Goal: Consume media (video, audio): Consume media (video, audio)

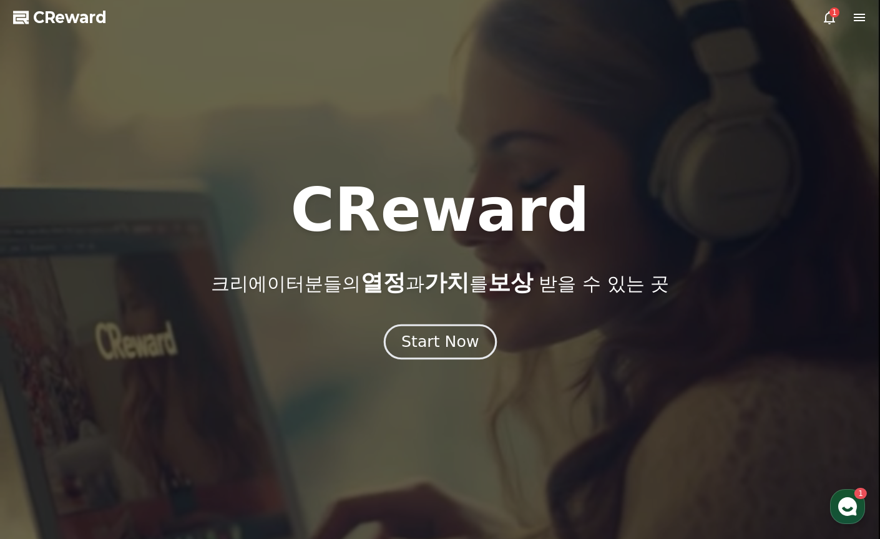
click at [422, 339] on div "Start Now" at bounding box center [439, 341] width 77 height 21
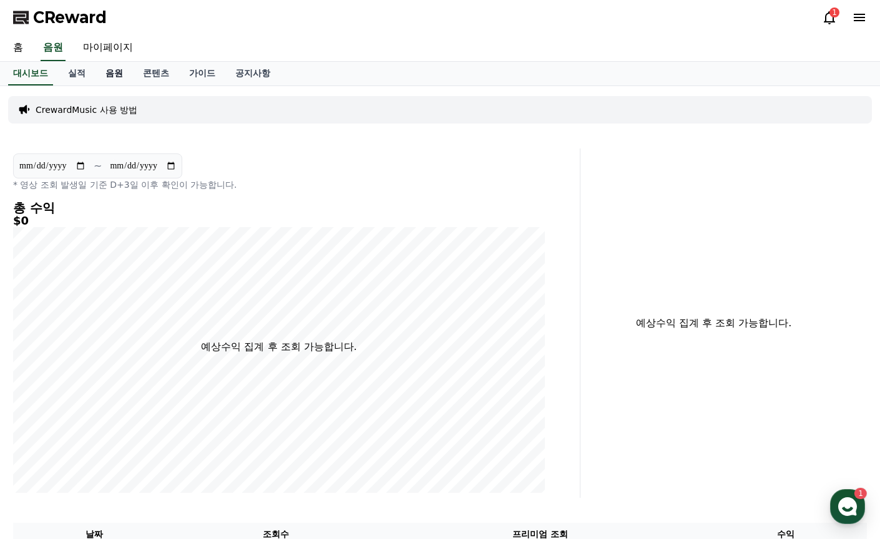
click at [114, 72] on link "음원" at bounding box center [113, 74] width 37 height 24
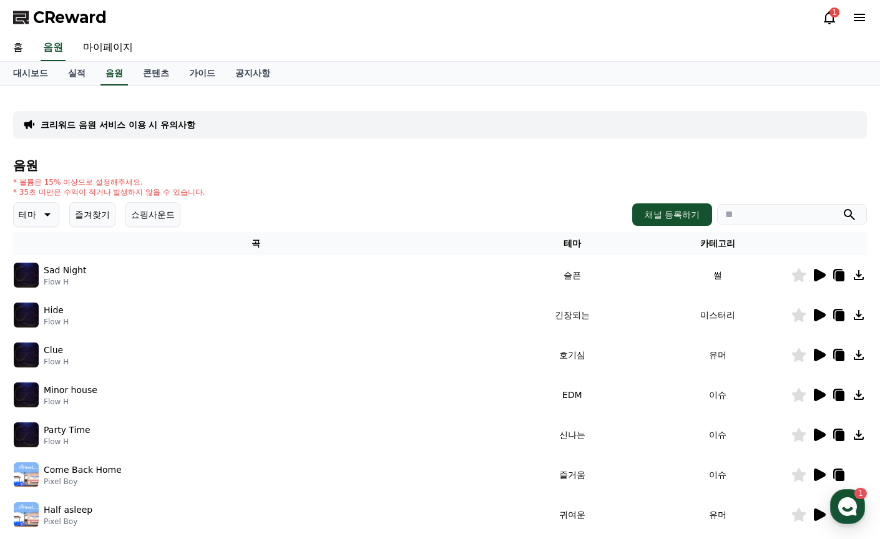
click at [41, 224] on button "테마" at bounding box center [36, 214] width 46 height 25
click at [33, 317] on button "밝은" at bounding box center [28, 314] width 27 height 27
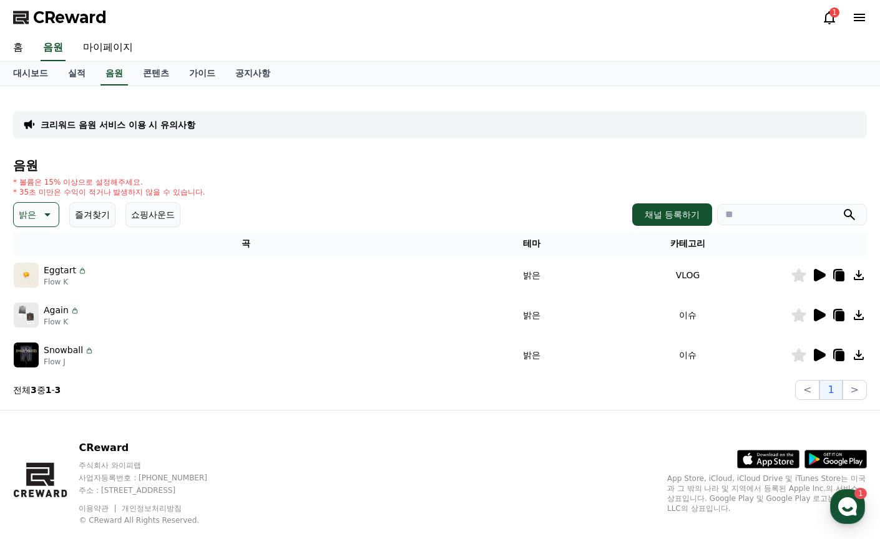
click at [816, 273] on icon at bounding box center [819, 275] width 12 height 12
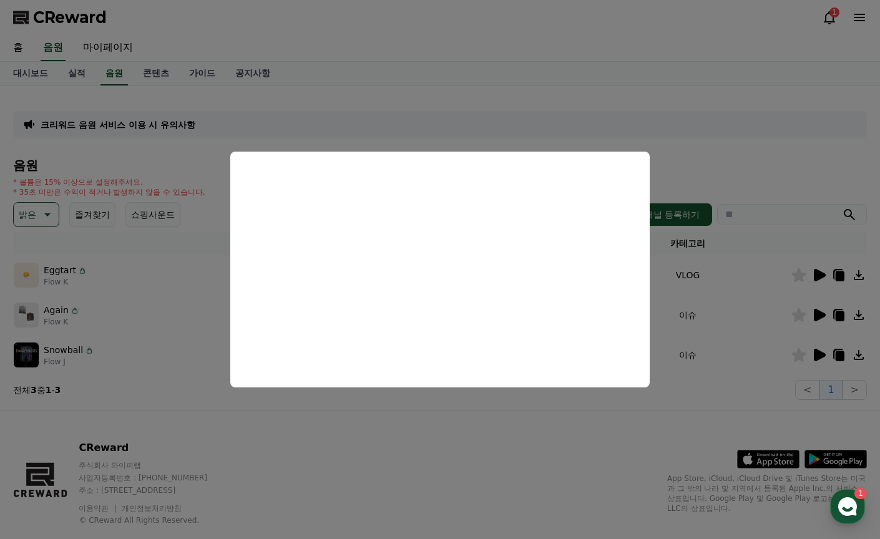
click at [814, 313] on button "close modal" at bounding box center [440, 269] width 880 height 539
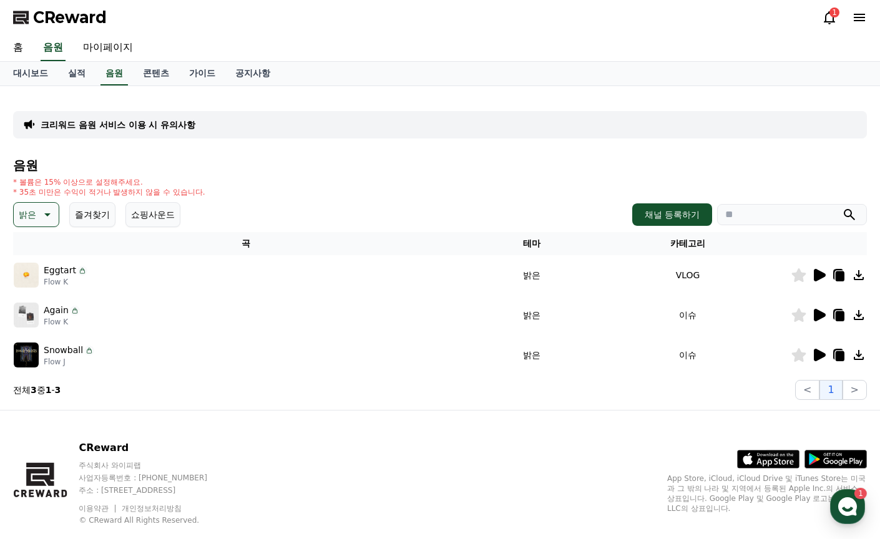
click at [814, 311] on icon at bounding box center [819, 315] width 12 height 12
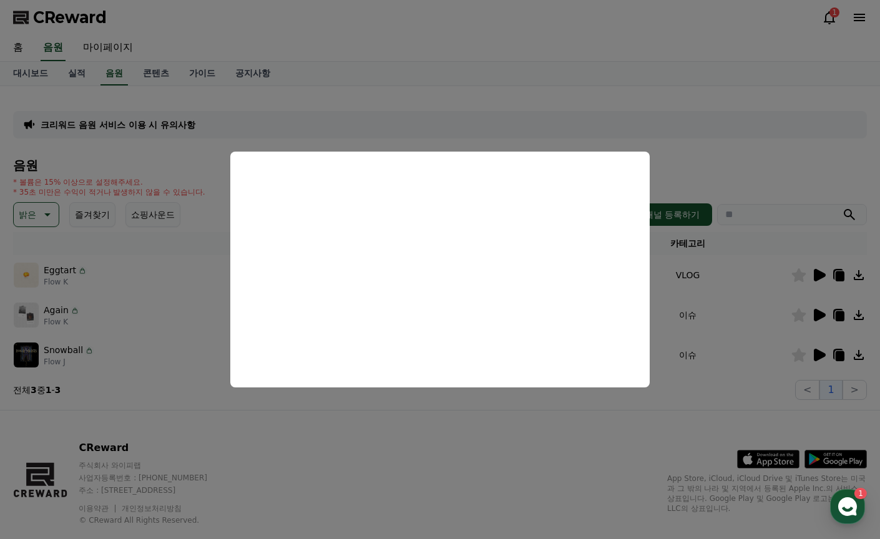
click at [818, 356] on button "close modal" at bounding box center [440, 269] width 880 height 539
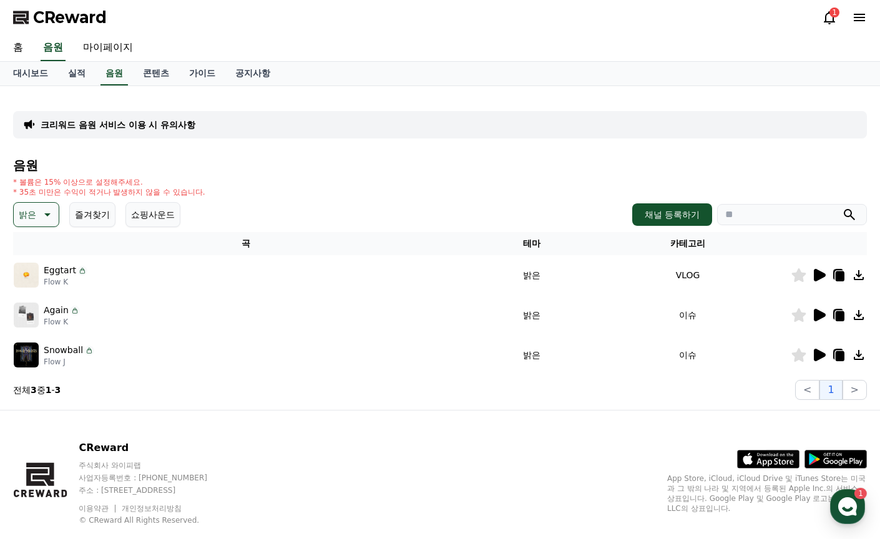
click at [818, 352] on icon at bounding box center [819, 355] width 12 height 12
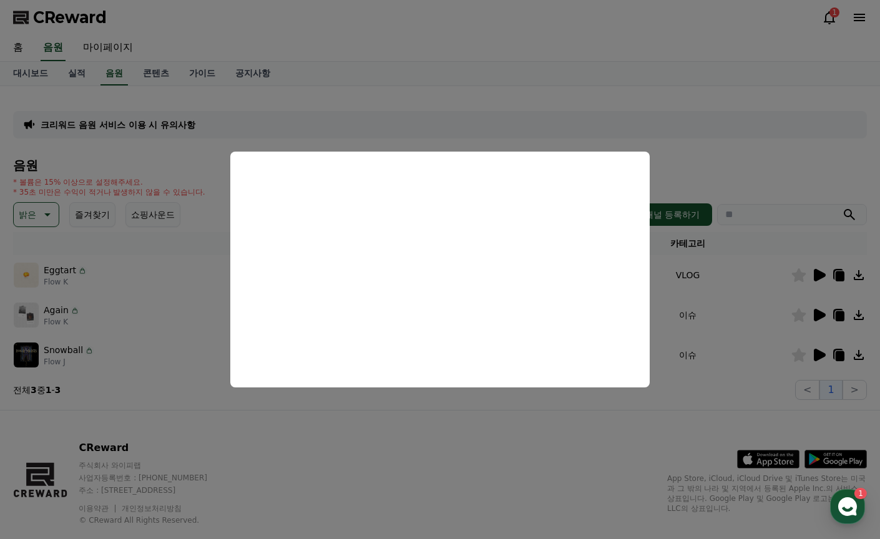
click at [817, 268] on button "close modal" at bounding box center [440, 269] width 880 height 539
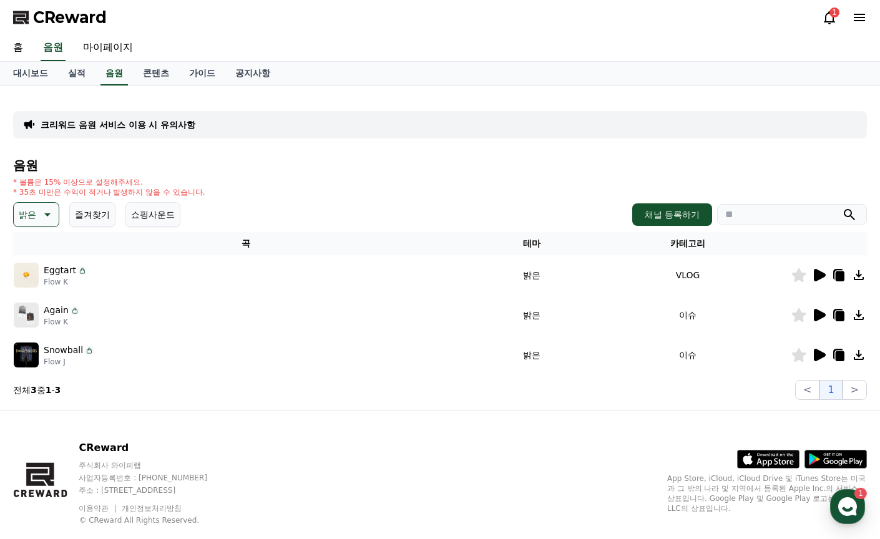
click at [815, 268] on icon at bounding box center [818, 275] width 15 height 15
